Goal: Task Accomplishment & Management: Manage account settings

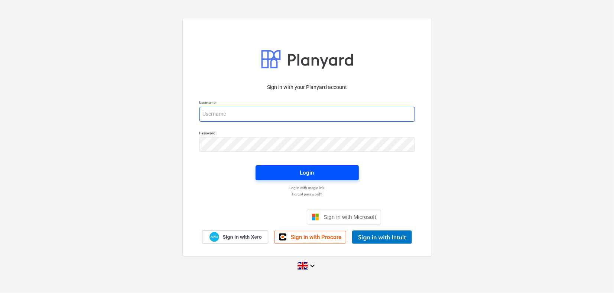
type input "[PERSON_NAME][EMAIL_ADDRESS][DOMAIN_NAME]"
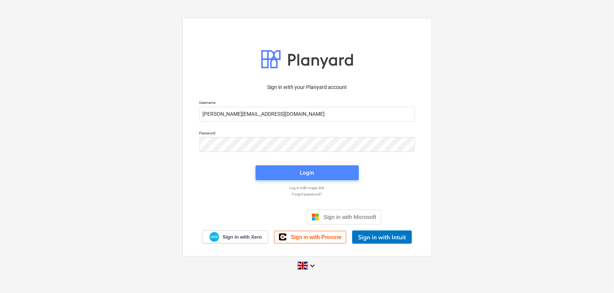
click at [294, 167] on button "Login" at bounding box center [307, 172] width 103 height 15
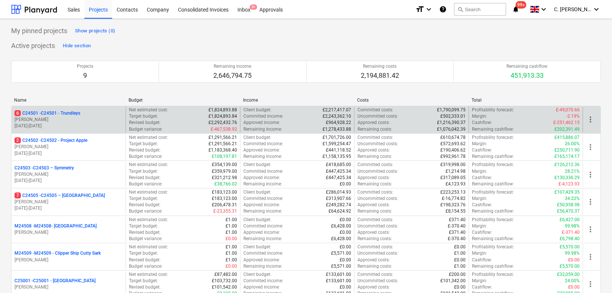
click at [86, 114] on div "6 C24501 - C24501 - Trundleys" at bounding box center [68, 113] width 108 height 6
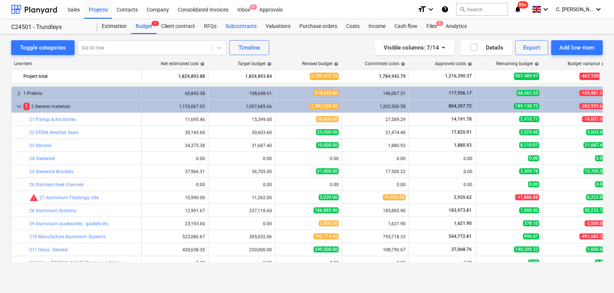
click at [235, 27] on div "Subcontracts" at bounding box center [241, 26] width 40 height 15
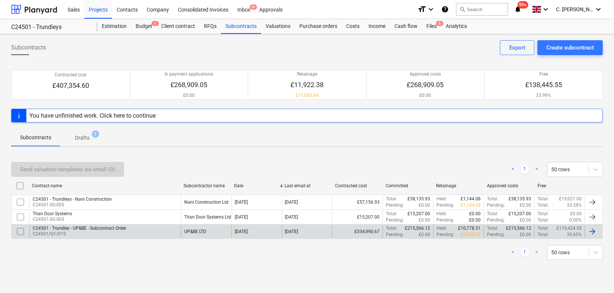
click at [57, 231] on p "C24501/Q1/015" at bounding box center [80, 233] width 94 height 6
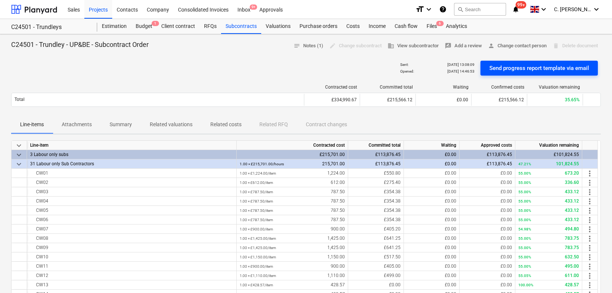
click at [530, 67] on div "Send progress report template via email" at bounding box center [540, 68] width 100 height 10
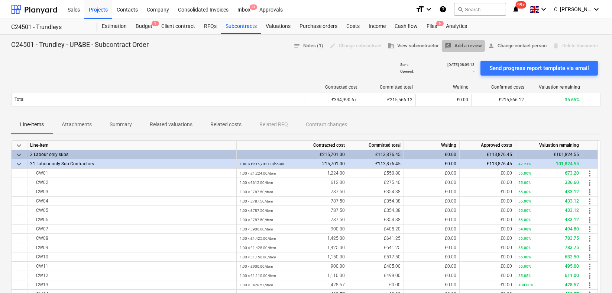
click at [459, 46] on span "rate_review Add a review" at bounding box center [463, 46] width 37 height 9
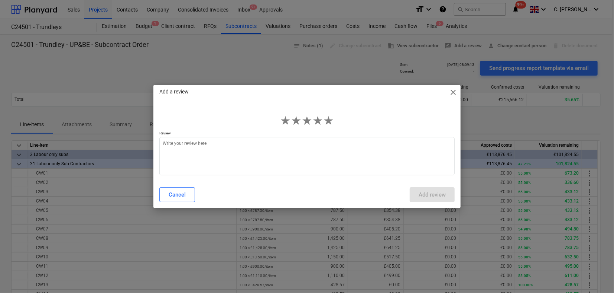
click at [456, 93] on span "close" at bounding box center [453, 92] width 9 height 9
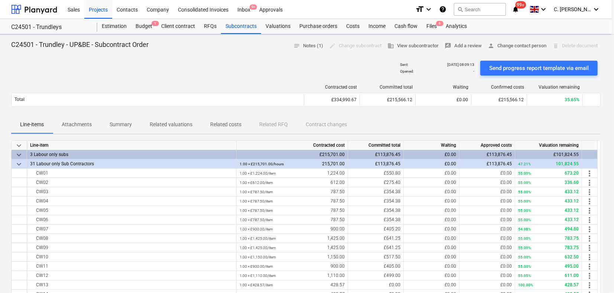
type textarea "x"
click at [78, 125] on p "Attachments" at bounding box center [77, 124] width 30 height 8
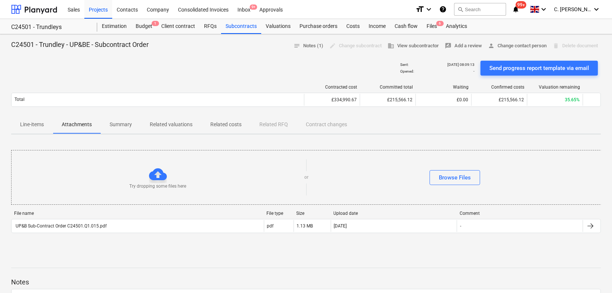
click at [130, 123] on p "Summary" at bounding box center [121, 124] width 22 height 8
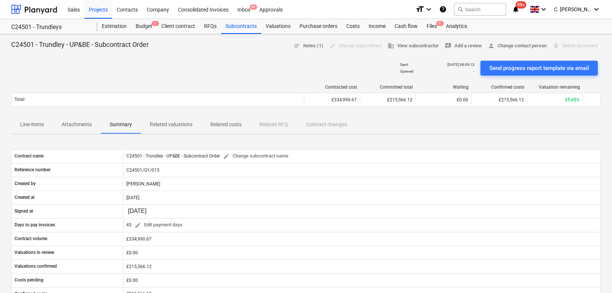
click at [159, 126] on p "Related valuations" at bounding box center [171, 124] width 43 height 8
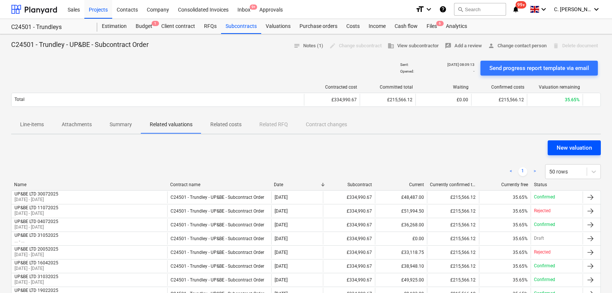
click at [580, 148] on div "New valuation" at bounding box center [574, 148] width 35 height 10
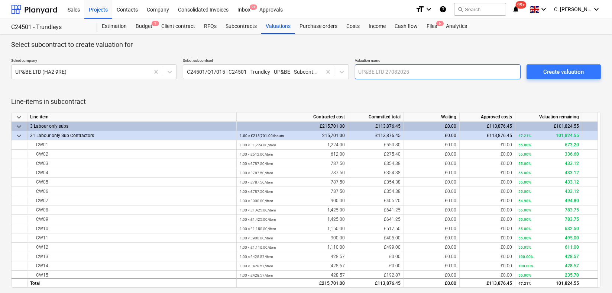
click at [393, 69] on input "text" at bounding box center [438, 71] width 166 height 15
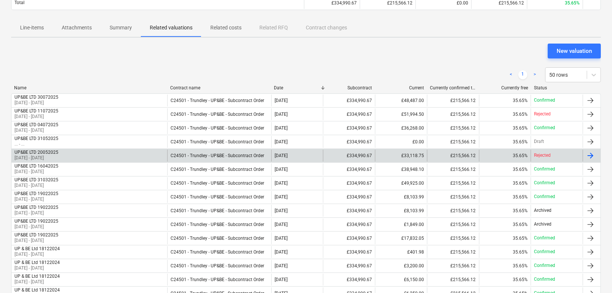
scroll to position [83, 0]
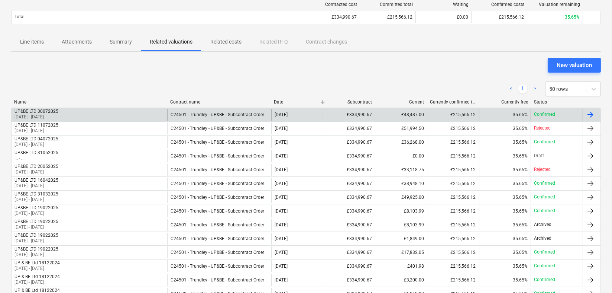
click at [104, 110] on div "UP&BE LTD 30072025 [DATE] - [DATE]" at bounding box center [90, 115] width 156 height 12
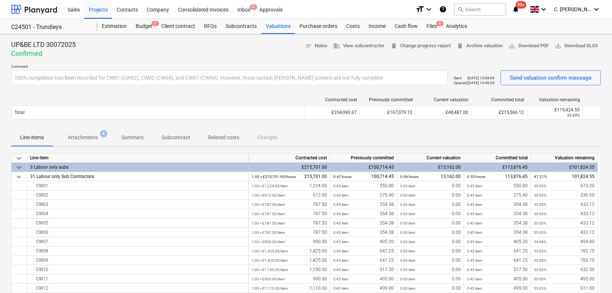
drag, startPoint x: 77, startPoint y: 141, endPoint x: 81, endPoint y: 140, distance: 4.2
click at [77, 140] on p "Attachments" at bounding box center [83, 137] width 30 height 8
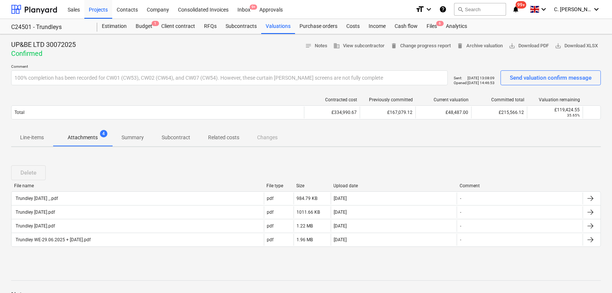
click at [132, 135] on p "Summary" at bounding box center [133, 137] width 22 height 8
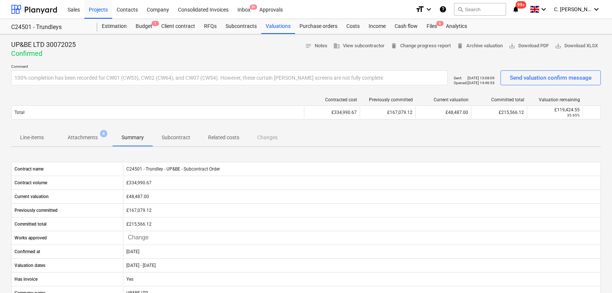
click at [178, 136] on p "Subcontract" at bounding box center [176, 137] width 29 height 8
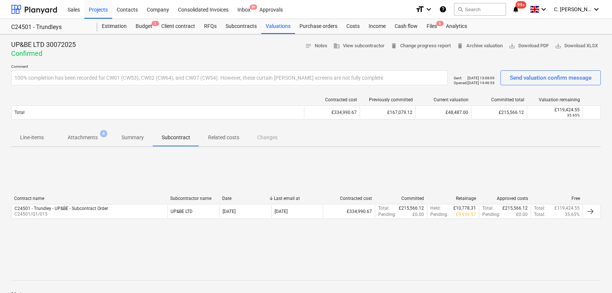
click at [229, 135] on p "Related costs" at bounding box center [223, 137] width 31 height 8
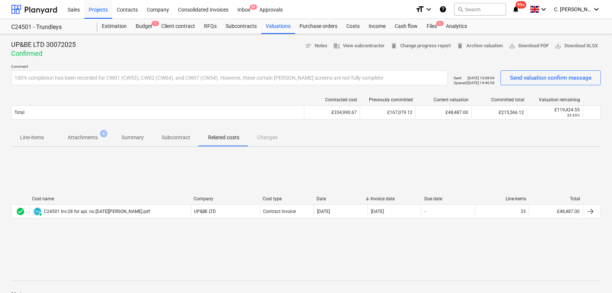
click at [31, 136] on p "Line-items" at bounding box center [32, 137] width 24 height 8
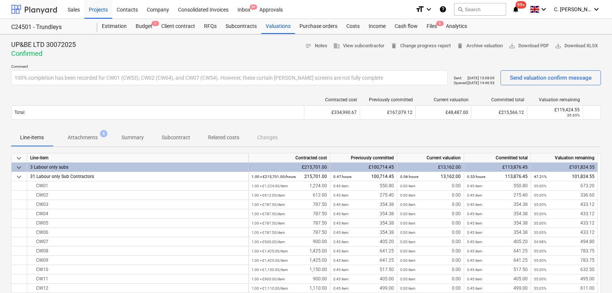
click at [48, 12] on div at bounding box center [34, 9] width 46 height 19
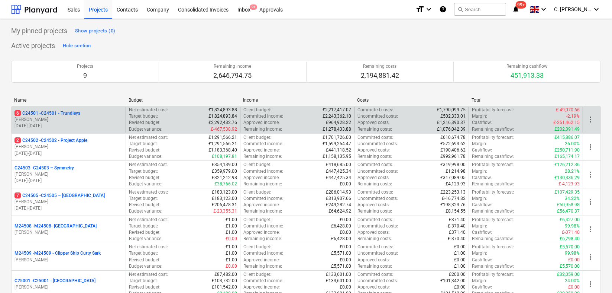
click at [83, 110] on div "6 C24501 - C24501 - Trundleys" at bounding box center [68, 113] width 108 height 6
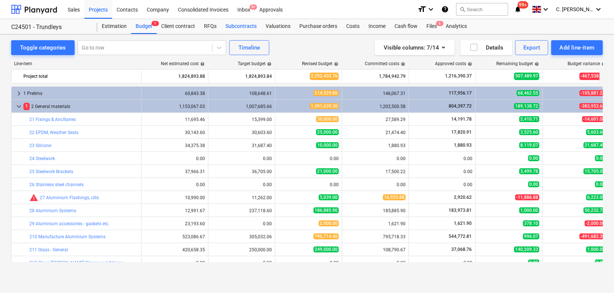
click at [236, 22] on div "Subcontracts" at bounding box center [241, 26] width 40 height 15
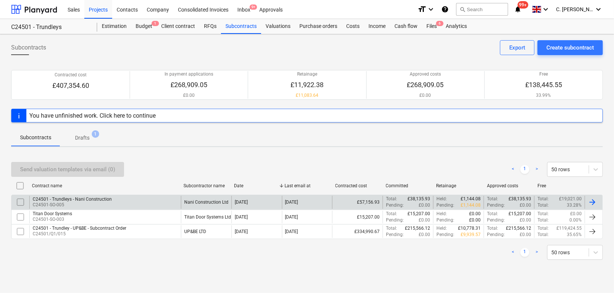
click at [74, 199] on div "C24501 - Trundleys - Nani Construction" at bounding box center [72, 198] width 79 height 5
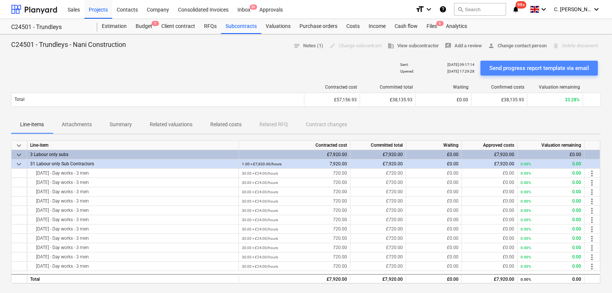
click at [512, 68] on div "Send progress report template via email" at bounding box center [540, 68] width 100 height 10
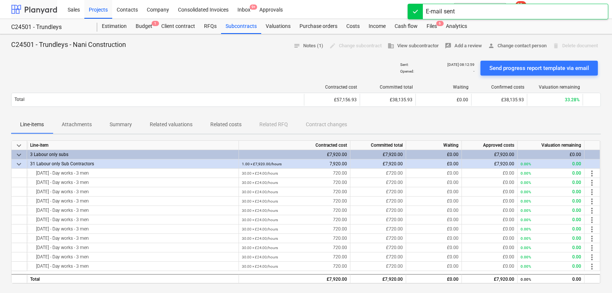
click at [17, 11] on div at bounding box center [34, 9] width 46 height 19
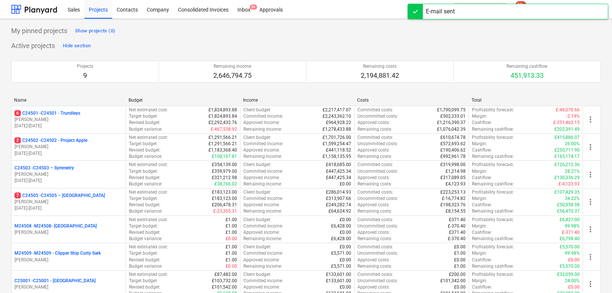
drag, startPoint x: 51, startPoint y: 193, endPoint x: 59, endPoint y: 191, distance: 8.9
click at [51, 193] on p "7 C24505 - C24505 – [GEOGRAPHIC_DATA]" at bounding box center [59, 195] width 90 height 6
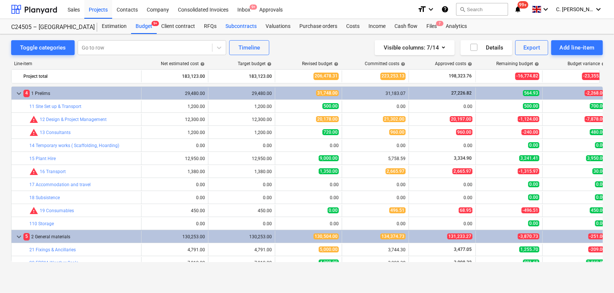
click at [232, 22] on div "Subcontracts" at bounding box center [241, 26] width 40 height 15
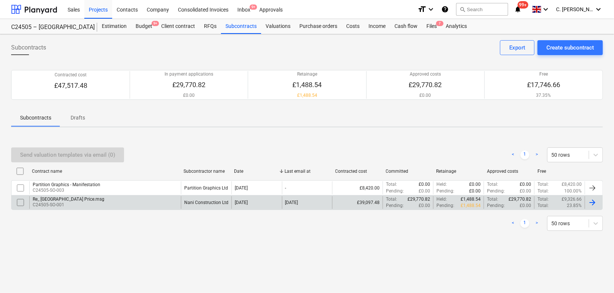
click at [81, 201] on div "Re_ [GEOGRAPHIC_DATA] Price.msg" at bounding box center [69, 198] width 72 height 5
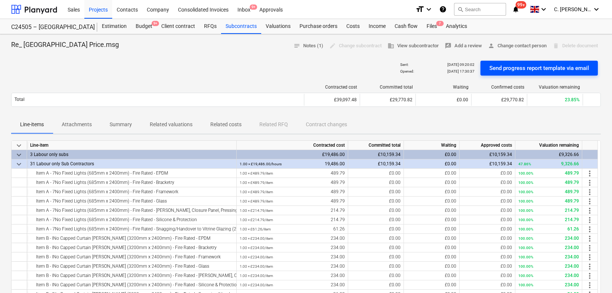
click at [545, 71] on div "Send progress report template via email" at bounding box center [540, 68] width 100 height 10
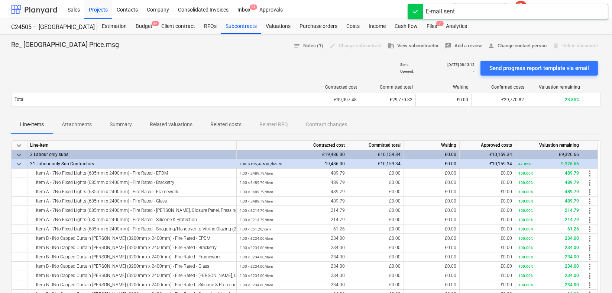
click at [30, 6] on div at bounding box center [34, 9] width 46 height 19
